Goal: Task Accomplishment & Management: Complete application form

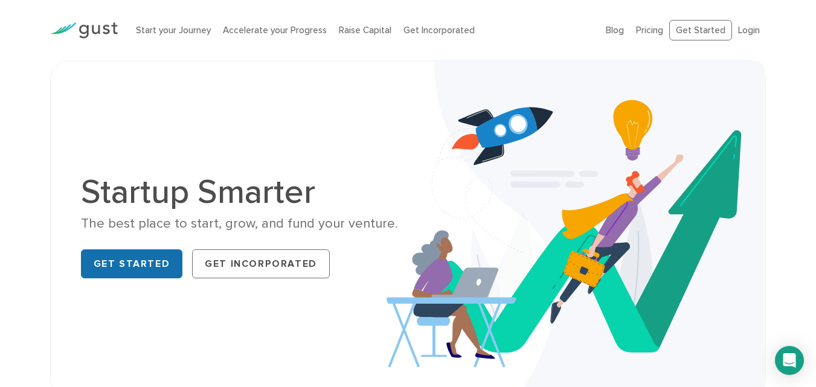
click at [117, 268] on link "Get Started" at bounding box center [132, 263] width 102 height 29
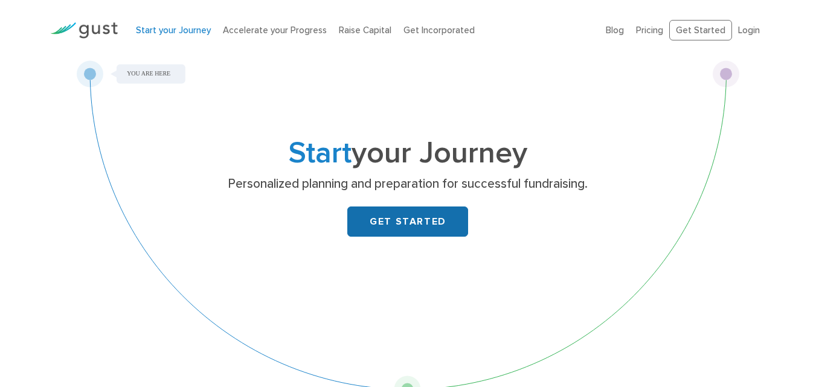
click at [415, 219] on link "GET STARTED" at bounding box center [407, 222] width 121 height 30
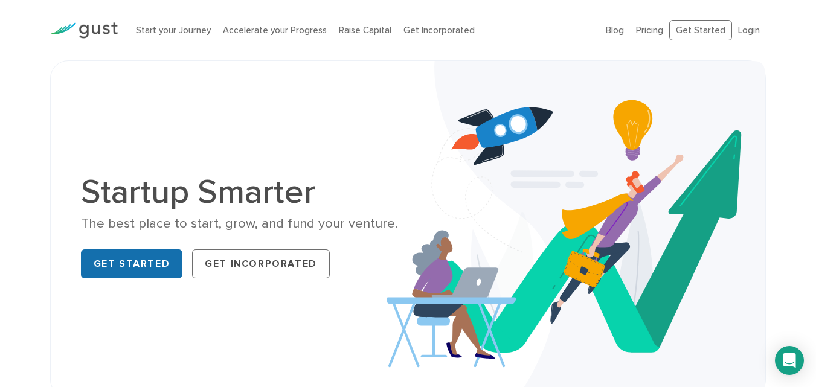
click at [125, 267] on link "Get Started" at bounding box center [132, 263] width 102 height 29
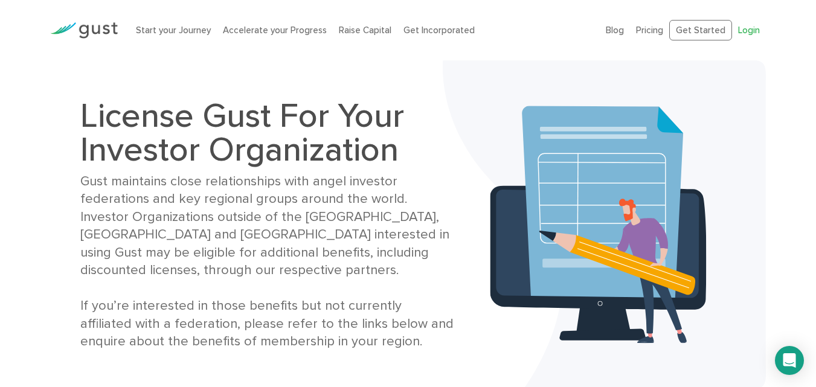
click at [753, 31] on link "Login" at bounding box center [749, 30] width 22 height 11
